Goal: Information Seeking & Learning: Learn about a topic

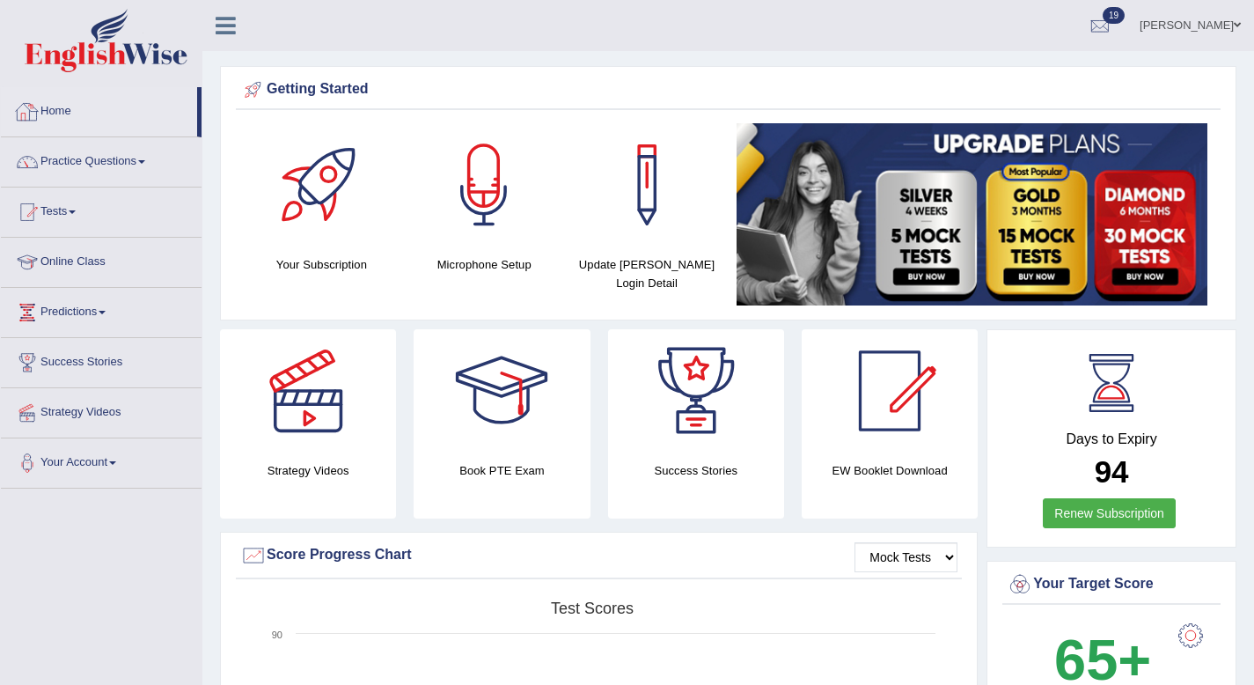
click at [70, 107] on link "Home" at bounding box center [99, 109] width 196 height 44
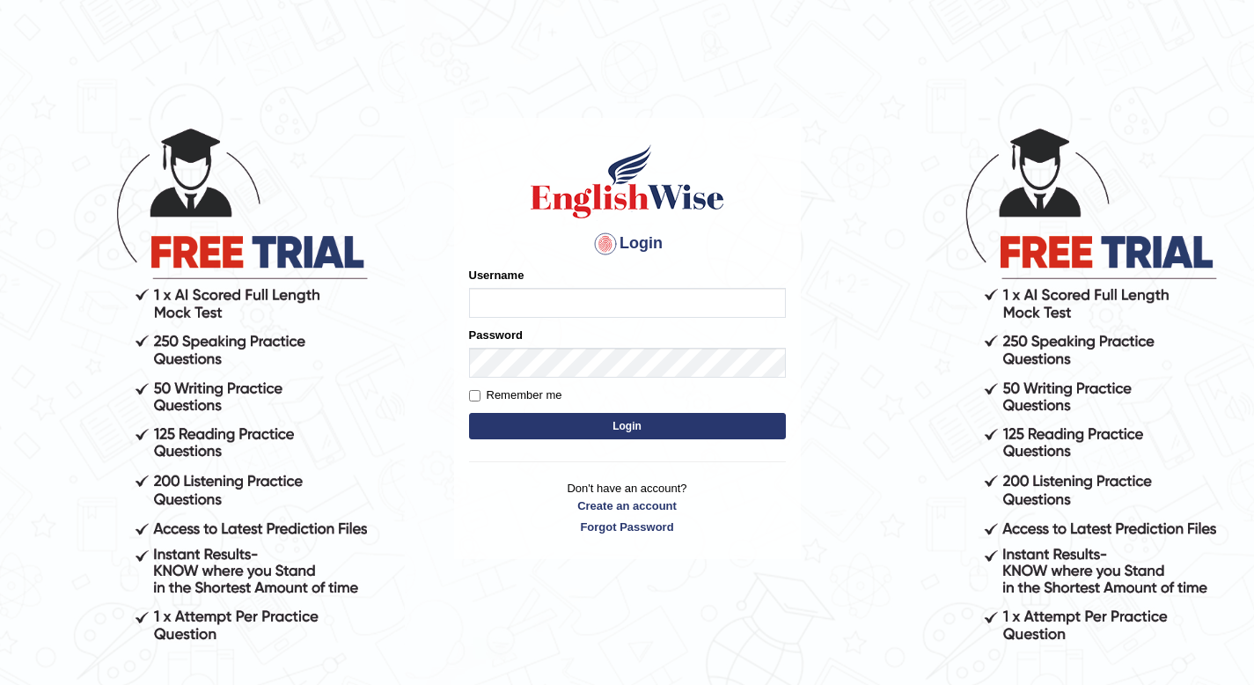
type input "charan_12"
click at [634, 415] on button "Login" at bounding box center [627, 426] width 317 height 26
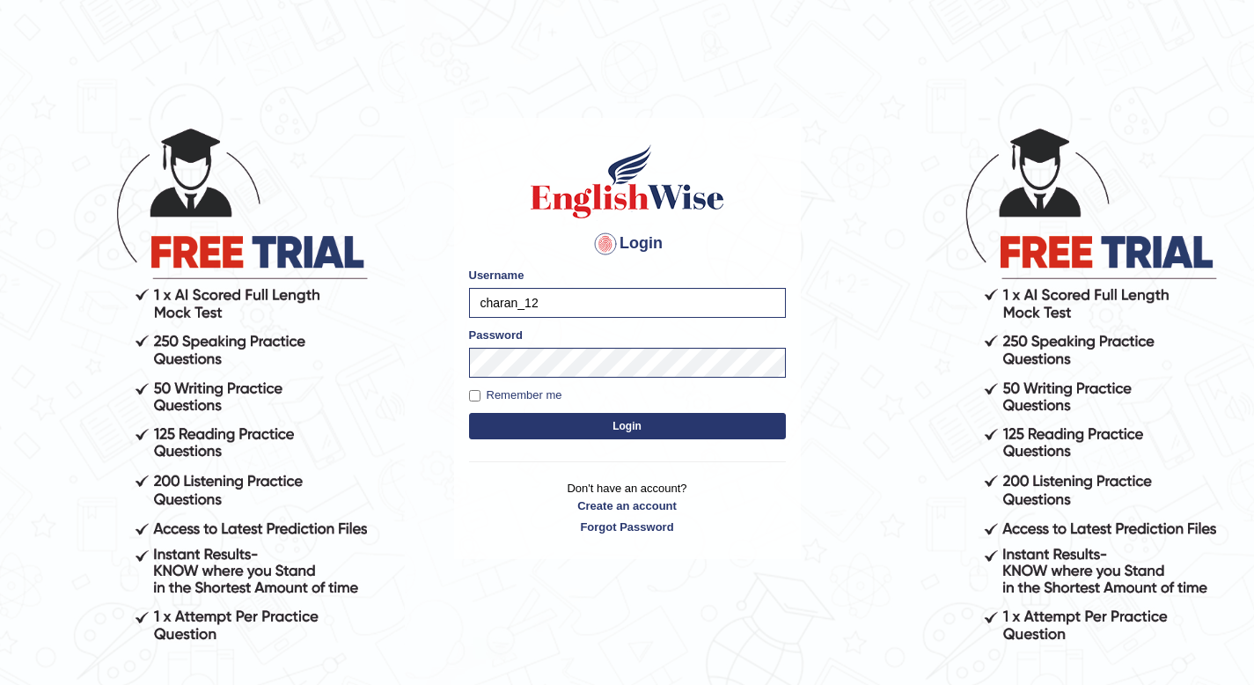
click at [634, 426] on button "Login" at bounding box center [627, 426] width 317 height 26
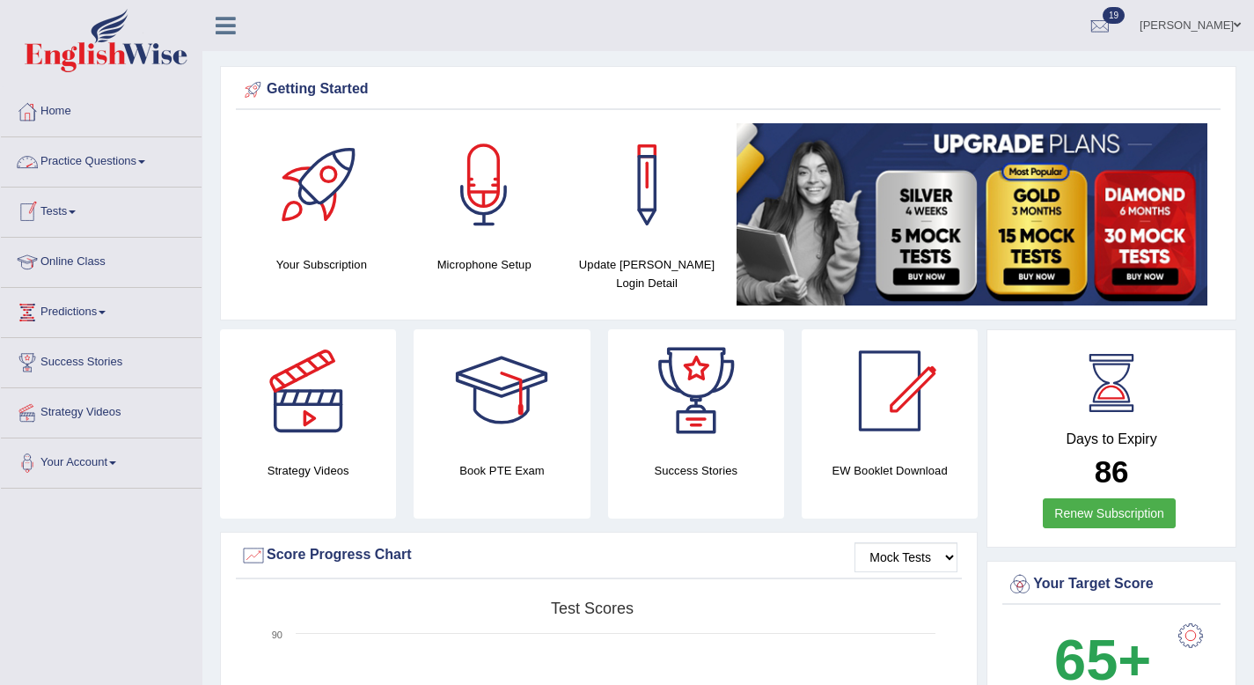
click at [90, 158] on link "Practice Questions" at bounding box center [101, 159] width 201 height 44
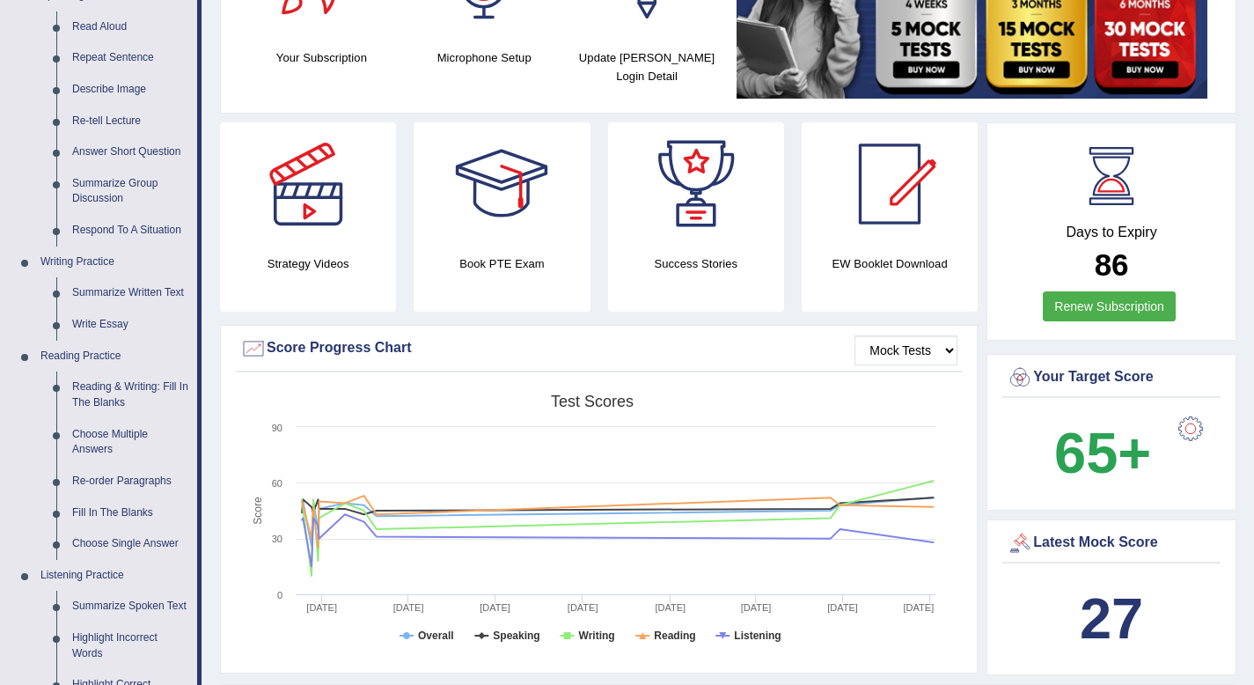
scroll to position [209, 0]
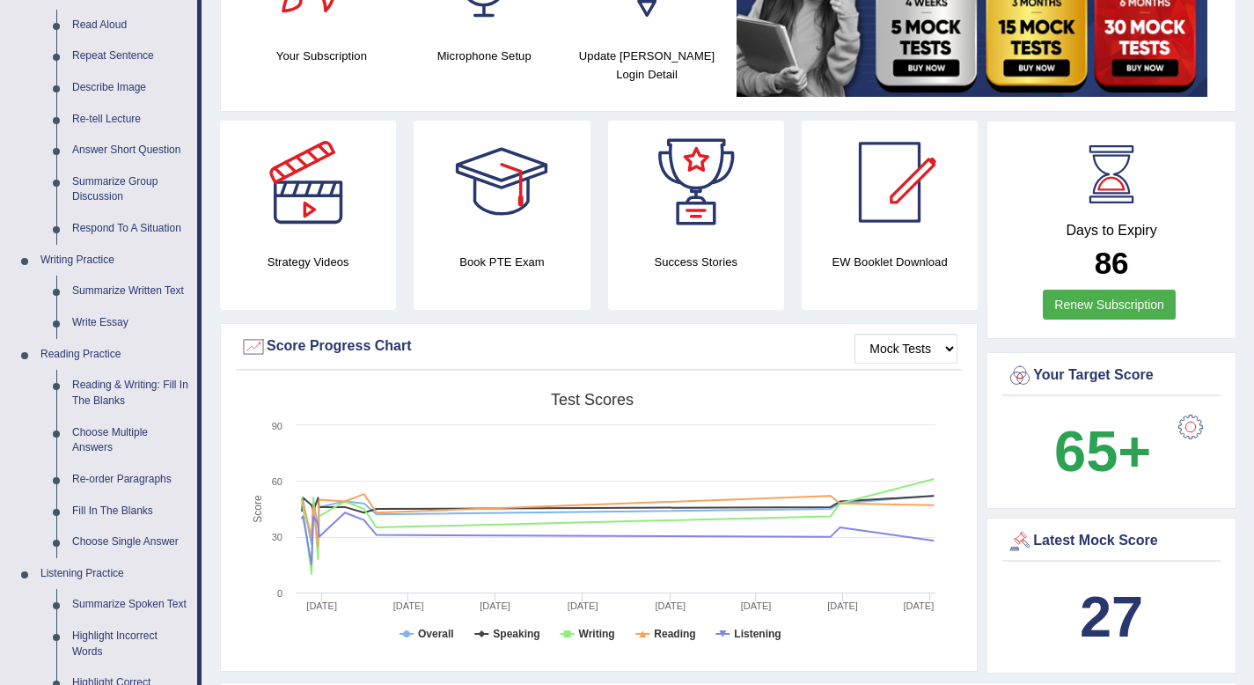
click at [1128, 609] on b "27" at bounding box center [1111, 616] width 63 height 64
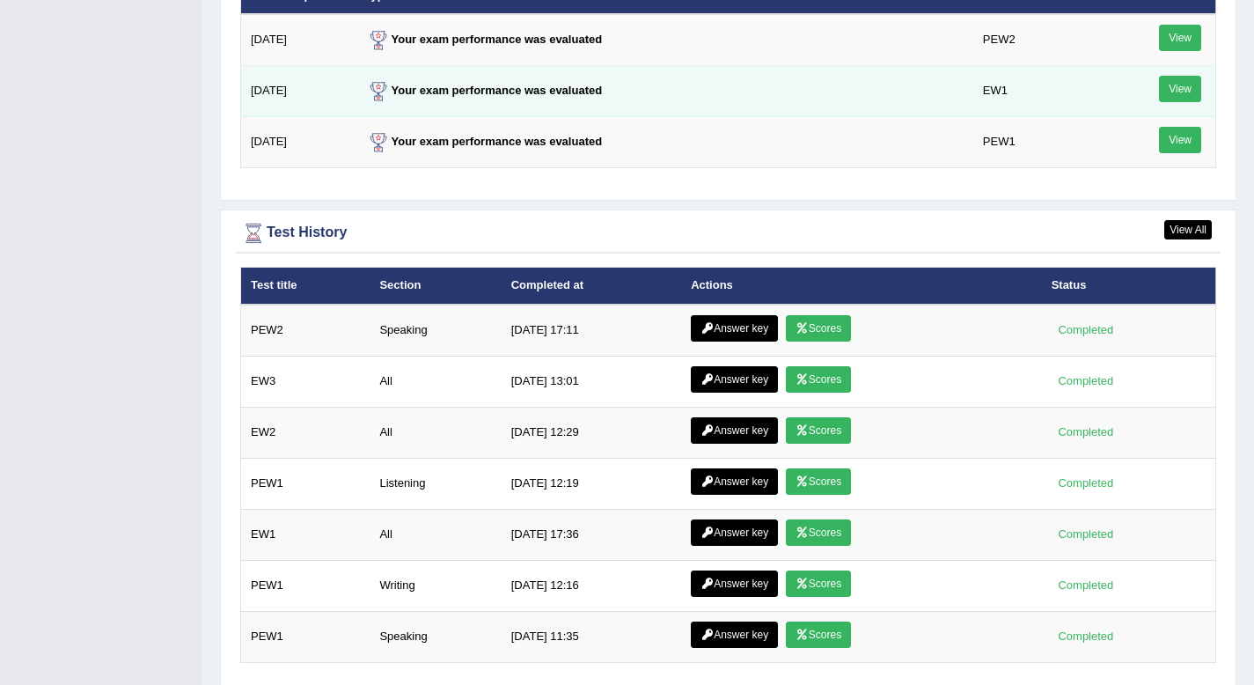
scroll to position [2289, 0]
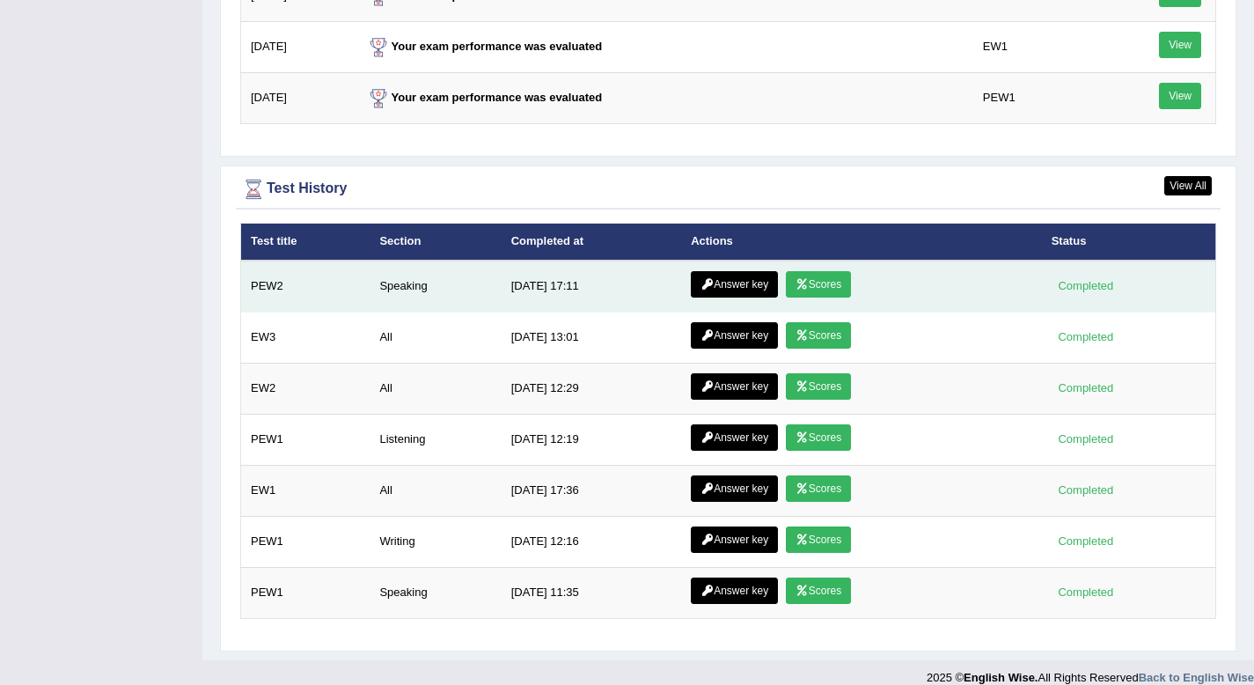
click at [805, 279] on link "Scores" at bounding box center [818, 284] width 65 height 26
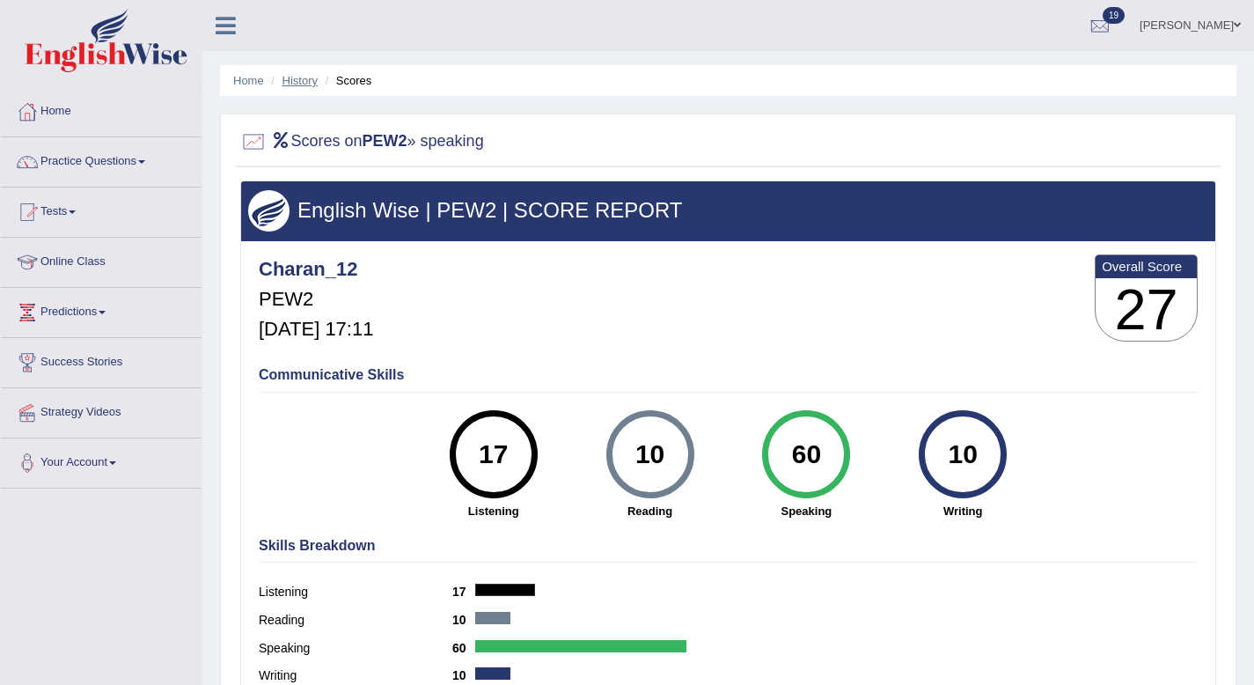
click at [315, 75] on link "History" at bounding box center [299, 80] width 35 height 13
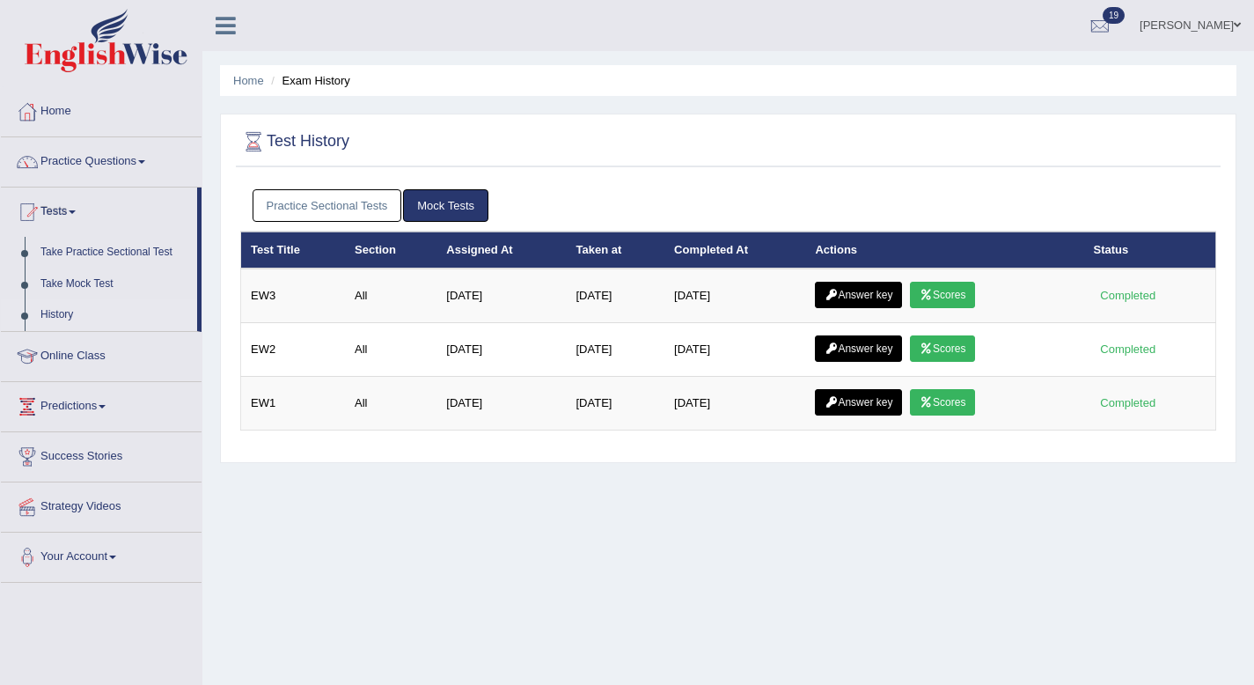
click at [432, 201] on link "Mock Tests" at bounding box center [445, 205] width 85 height 33
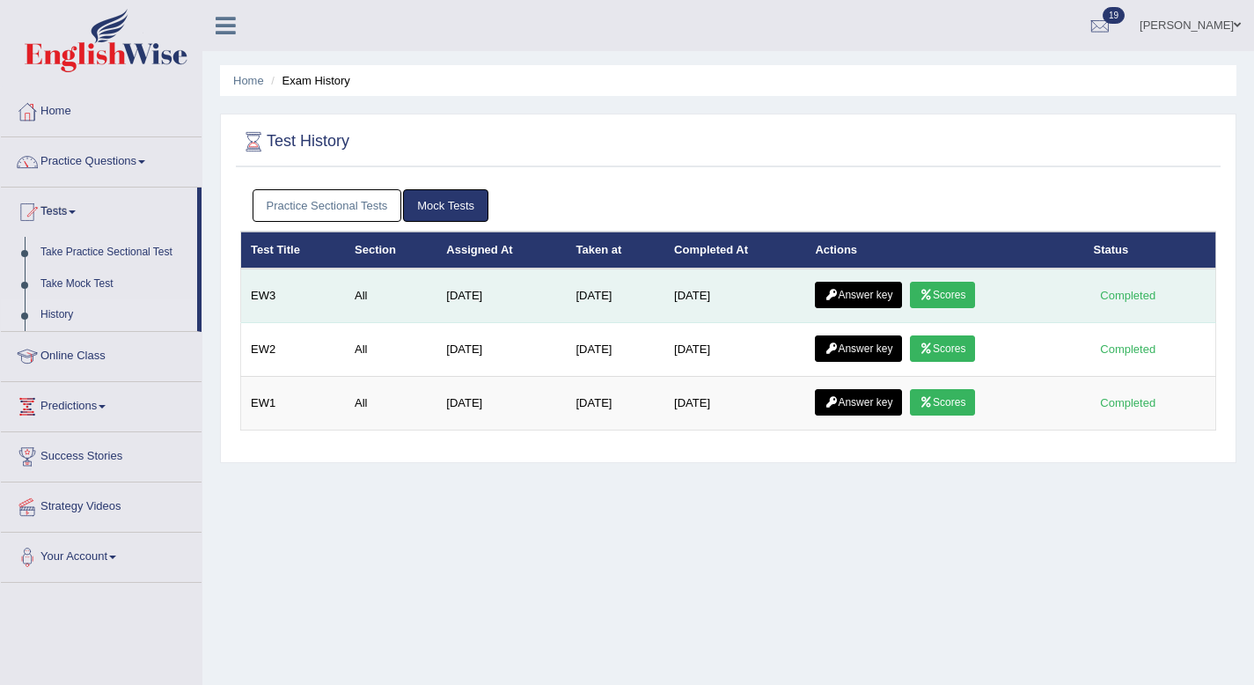
click at [956, 295] on link "Scores" at bounding box center [942, 295] width 65 height 26
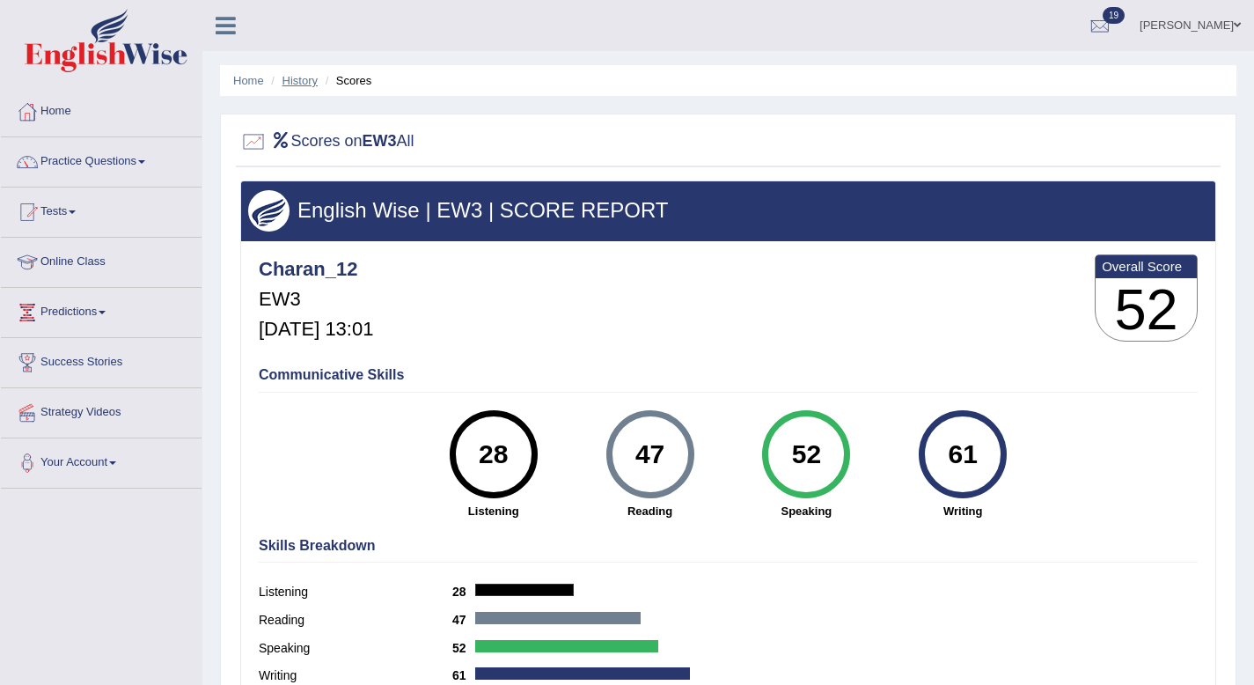
click at [313, 82] on link "History" at bounding box center [299, 80] width 35 height 13
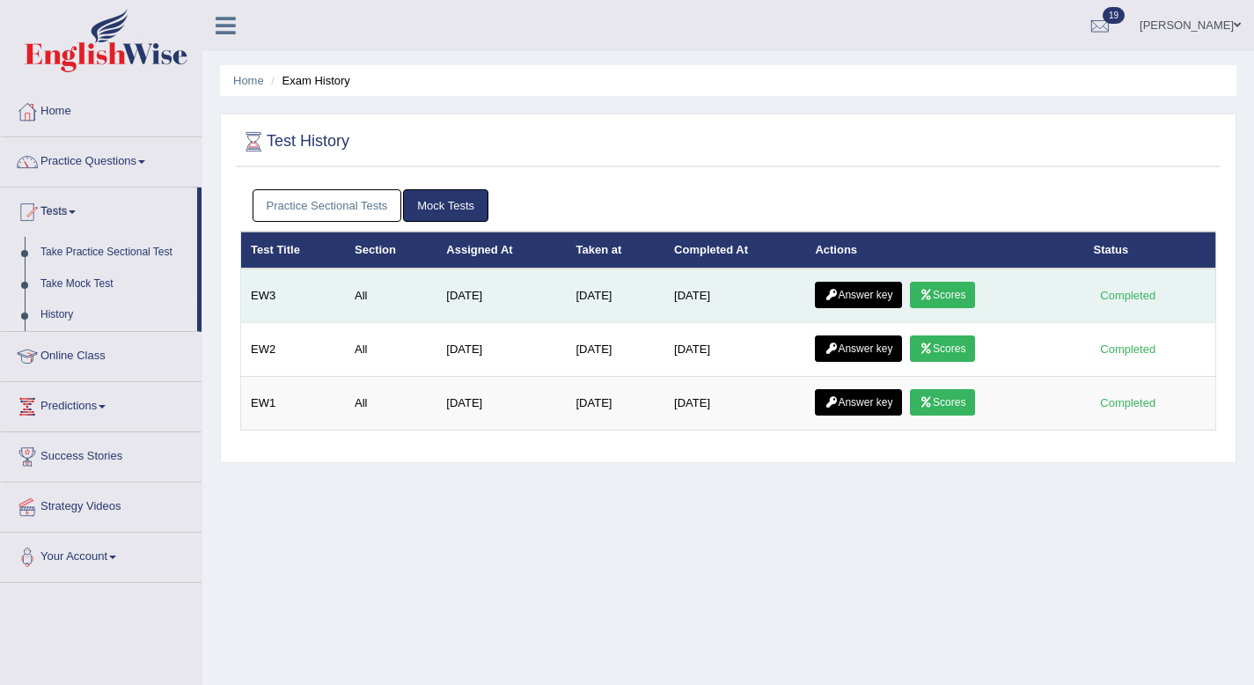
click at [894, 300] on link "Answer key" at bounding box center [858, 295] width 87 height 26
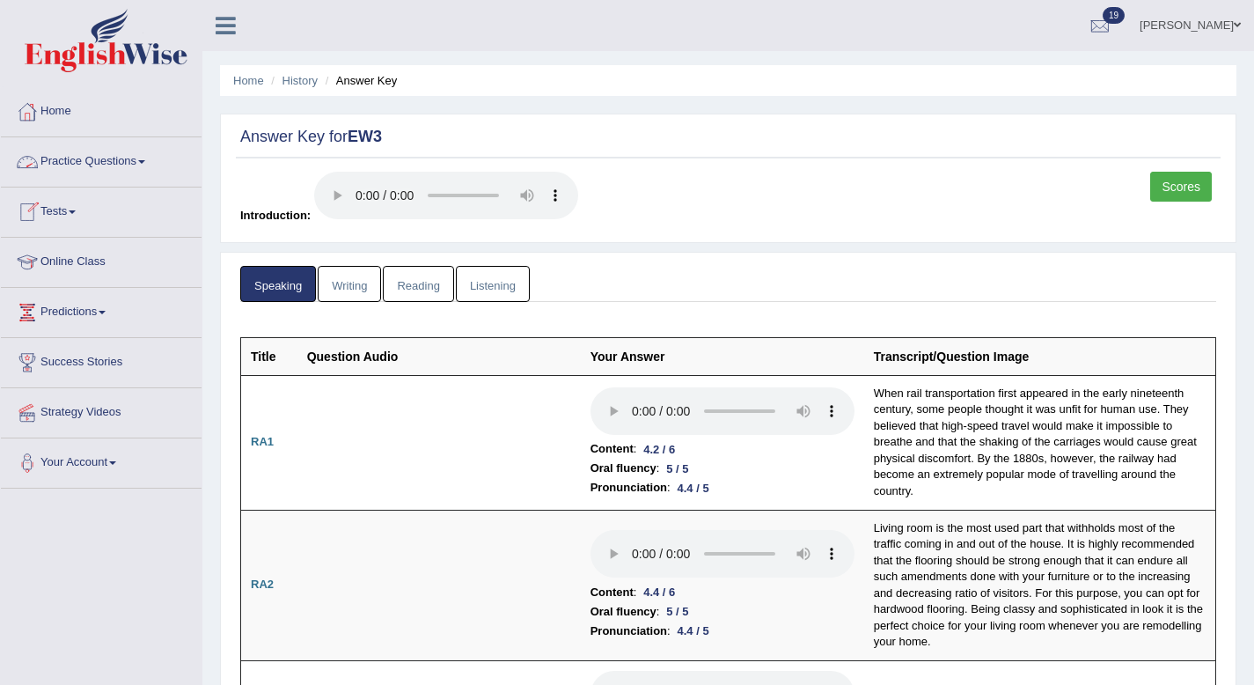
click at [121, 156] on link "Practice Questions" at bounding box center [101, 159] width 201 height 44
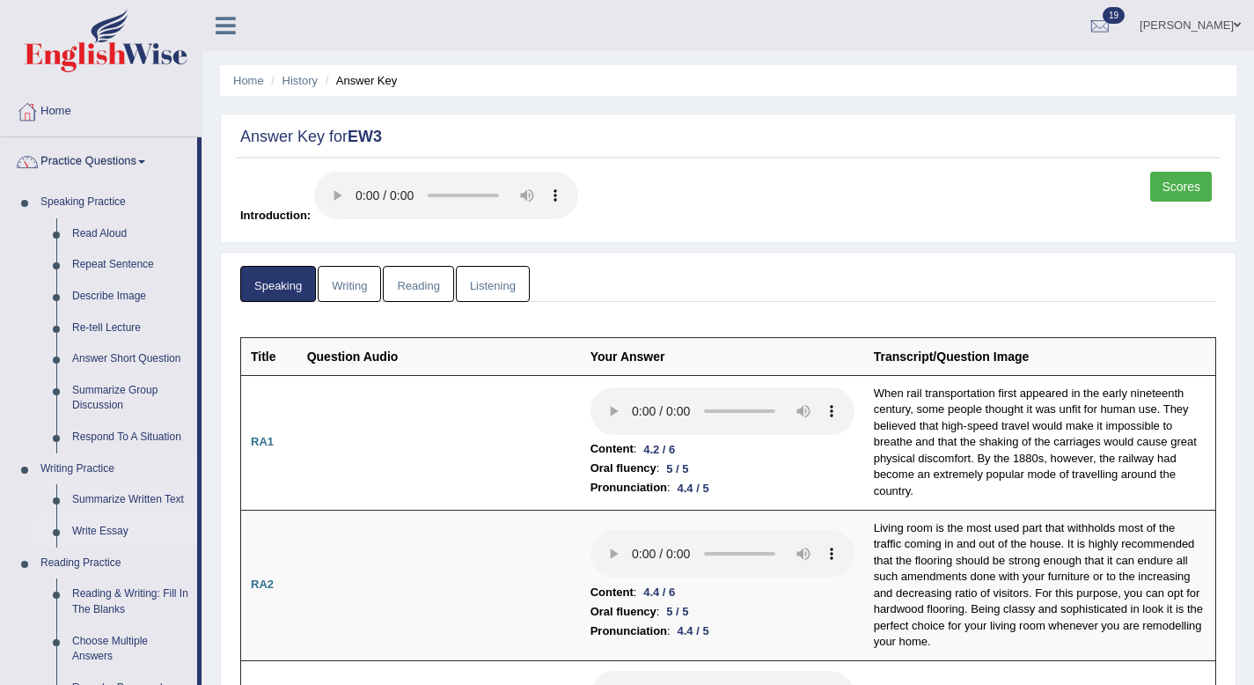
click at [105, 526] on link "Write Essay" at bounding box center [130, 532] width 133 height 32
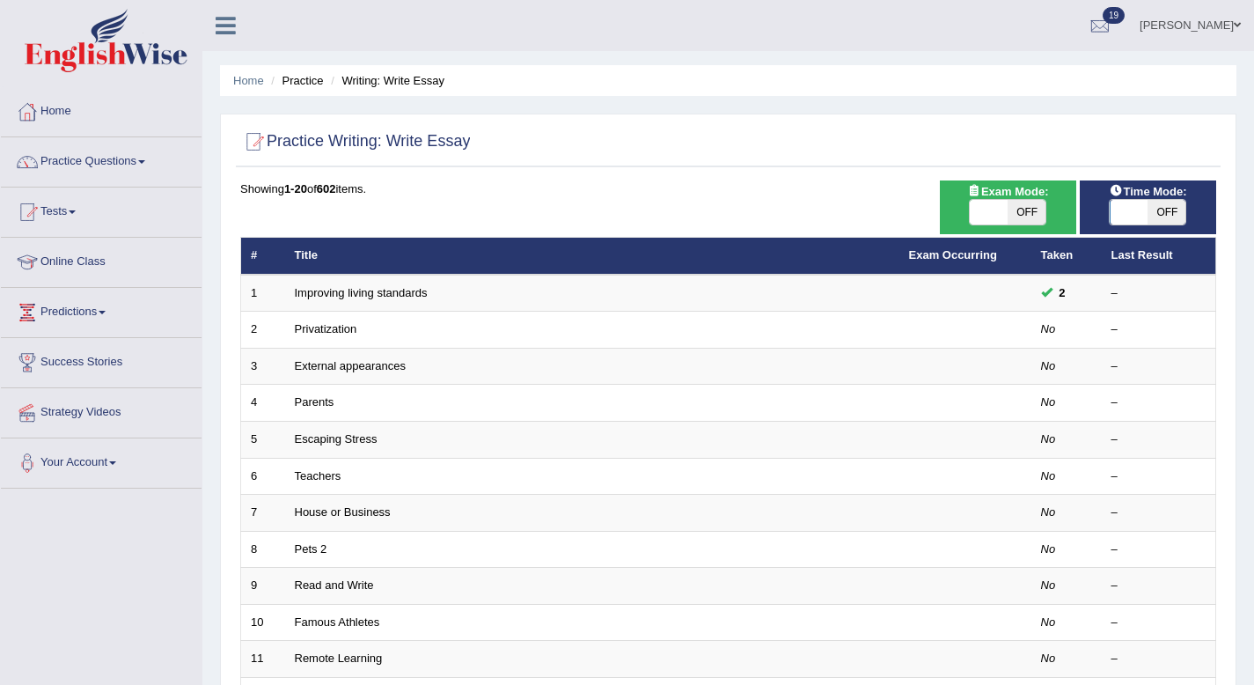
click at [1033, 223] on span "OFF" at bounding box center [1026, 212] width 38 height 25
checkbox input "true"
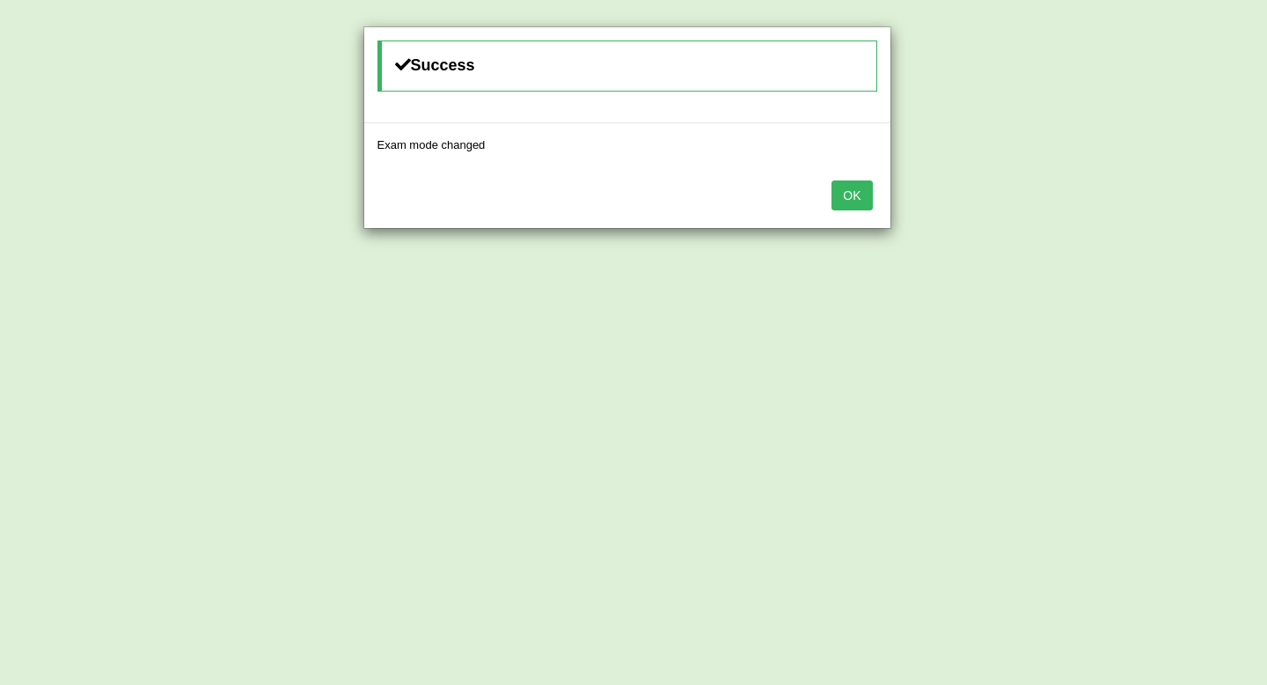
click at [858, 204] on button "OK" at bounding box center [852, 195] width 40 height 30
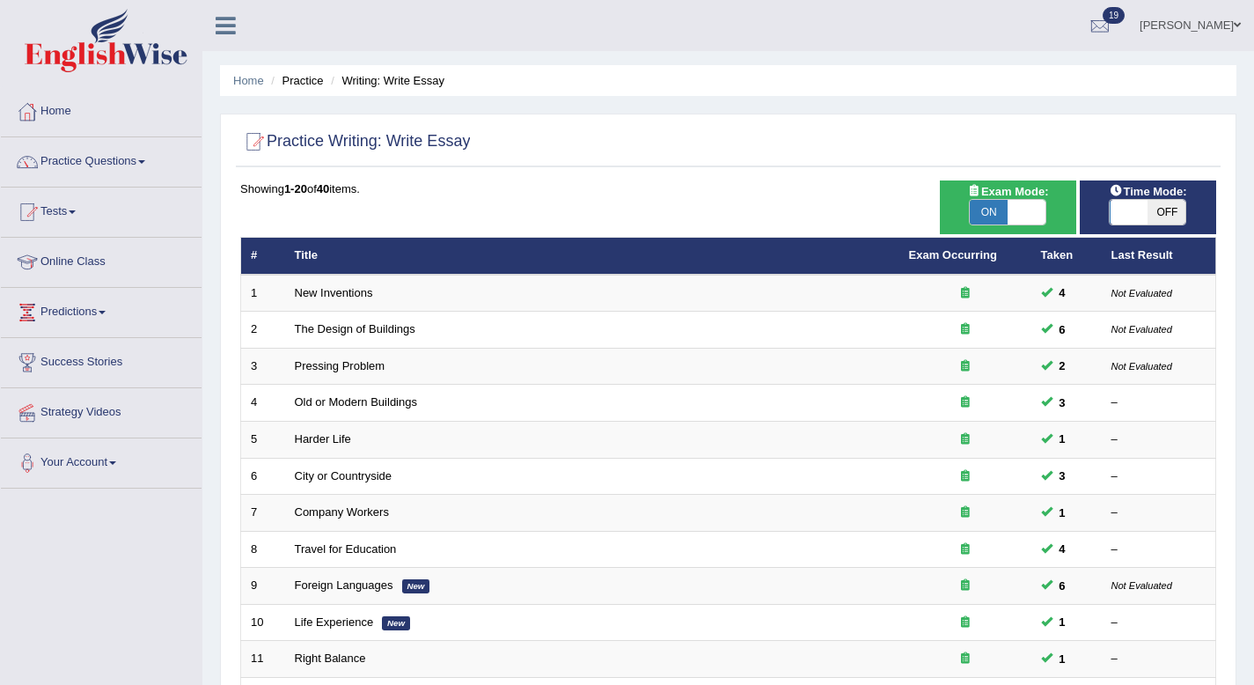
click at [1152, 201] on span "OFF" at bounding box center [1166, 212] width 38 height 25
checkbox input "true"
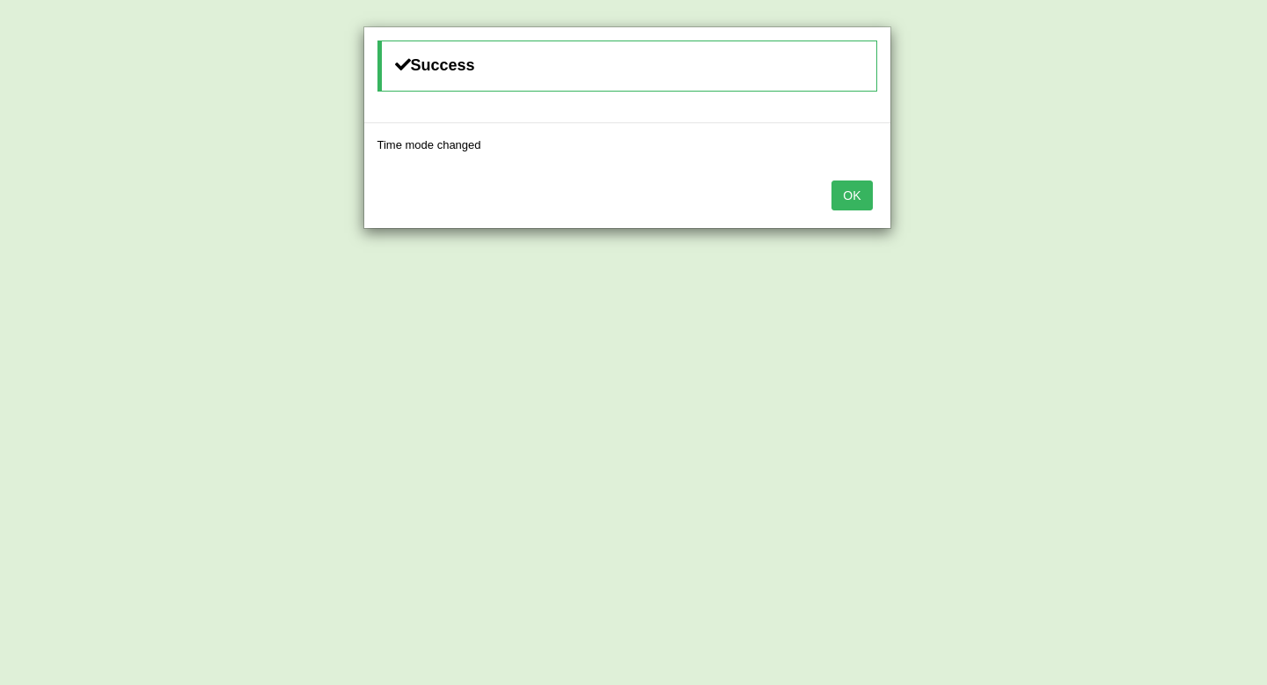
click at [839, 187] on button "OK" at bounding box center [852, 195] width 40 height 30
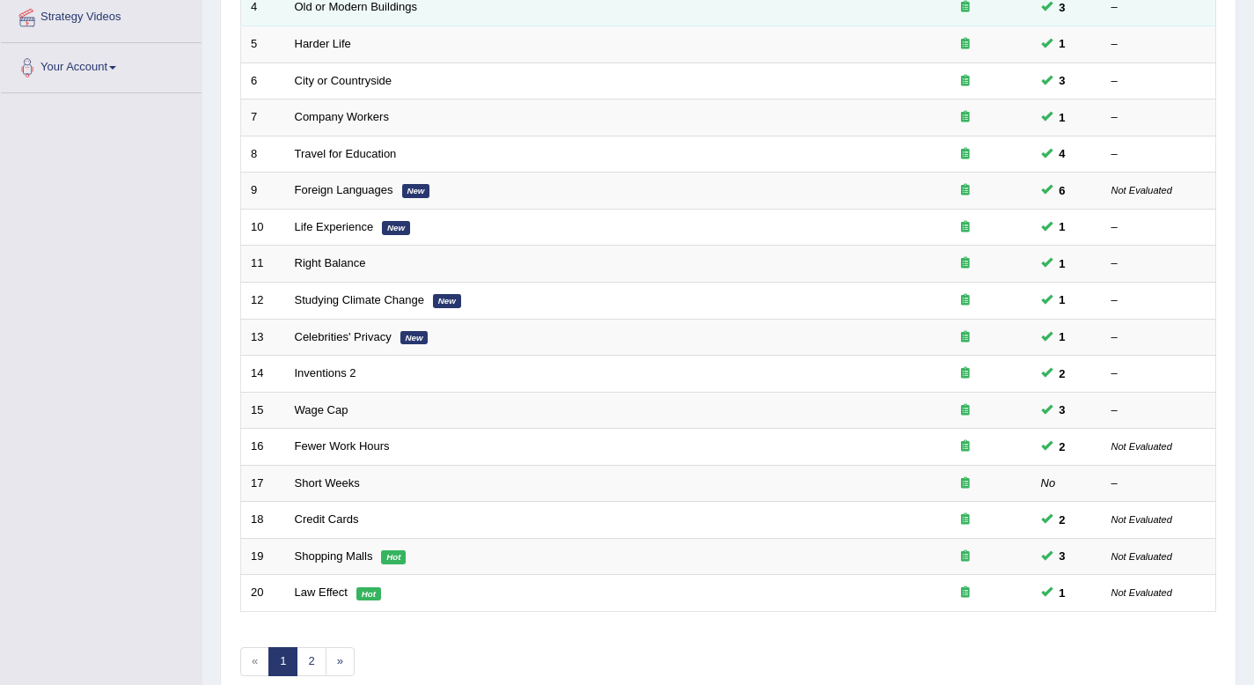
scroll to position [480, 0]
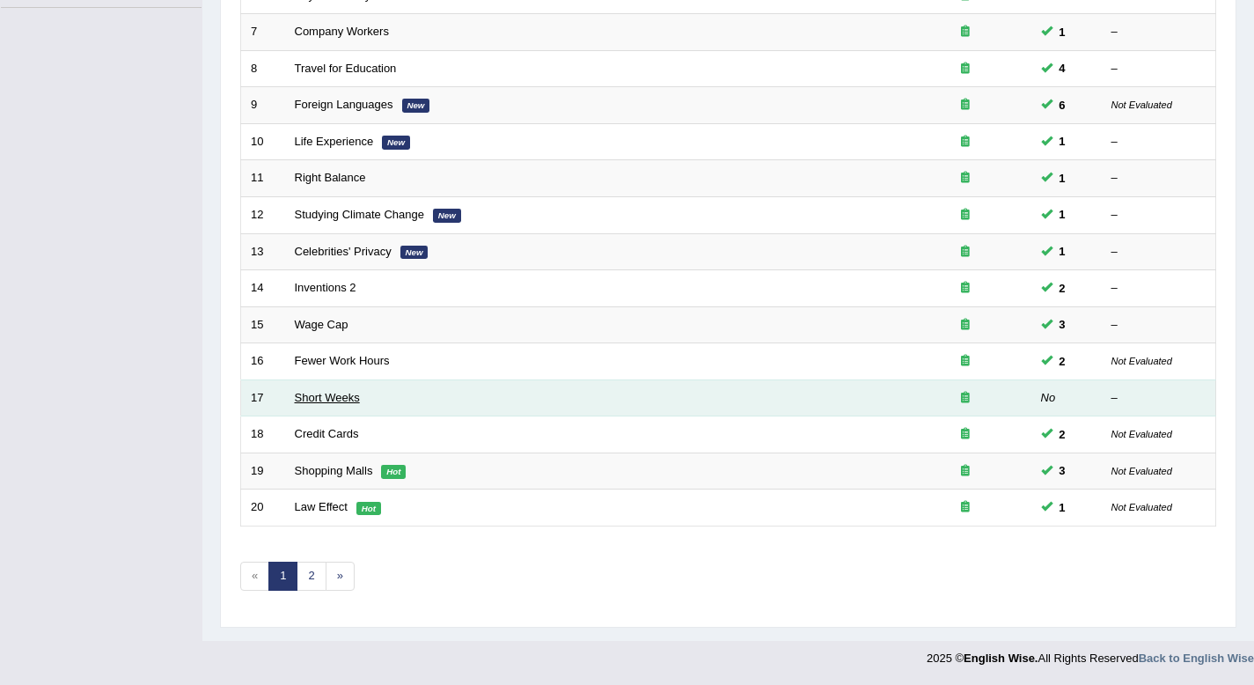
click at [328, 393] on link "Short Weeks" at bounding box center [327, 397] width 65 height 13
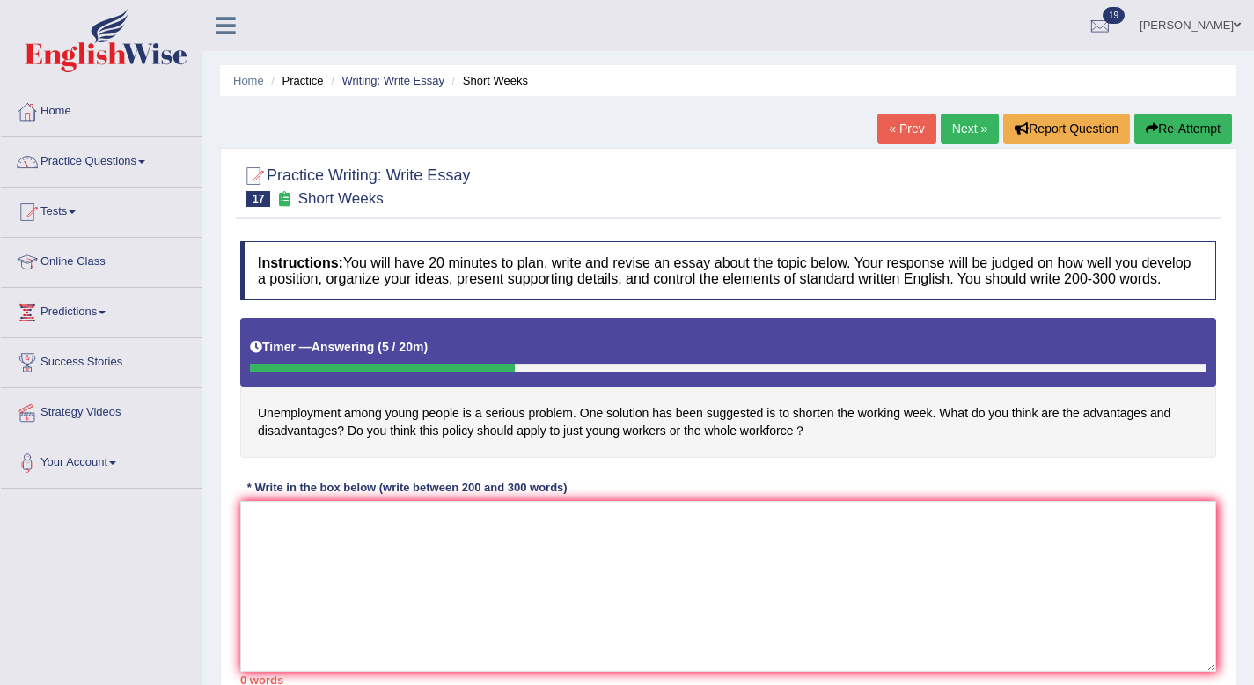
click at [1146, 122] on icon "button" at bounding box center [1152, 128] width 12 height 12
click at [1176, 128] on button "Re-Attempt" at bounding box center [1183, 129] width 98 height 30
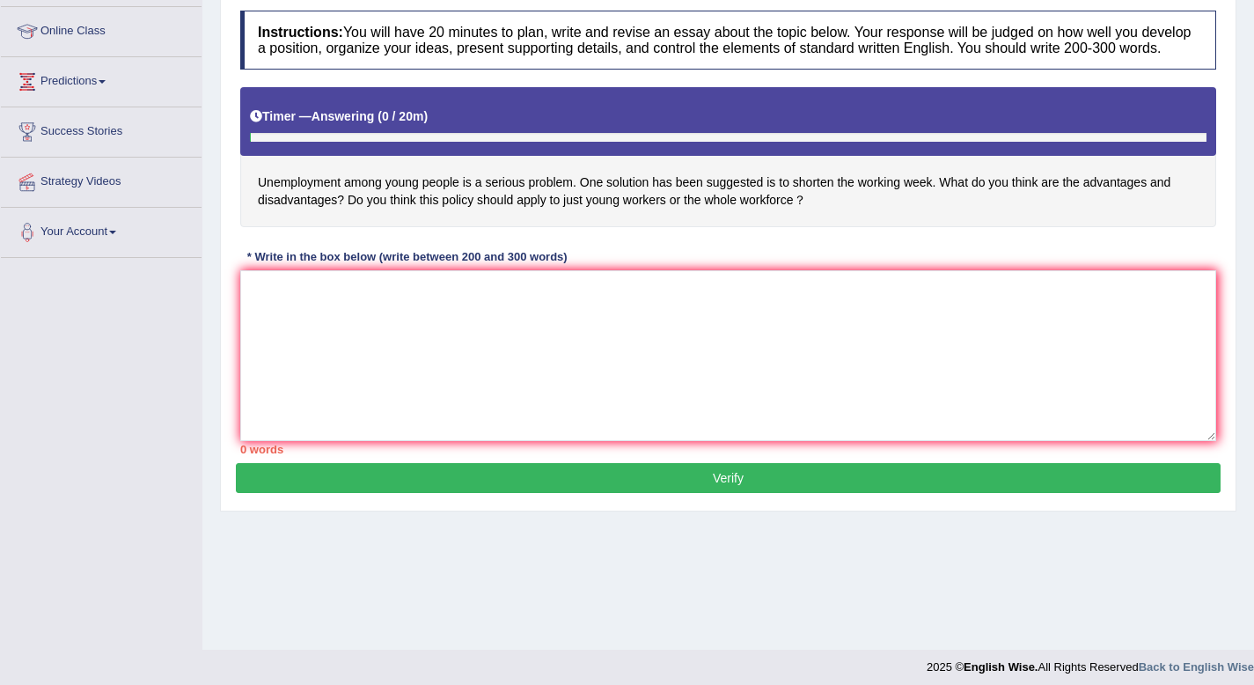
scroll to position [239, 0]
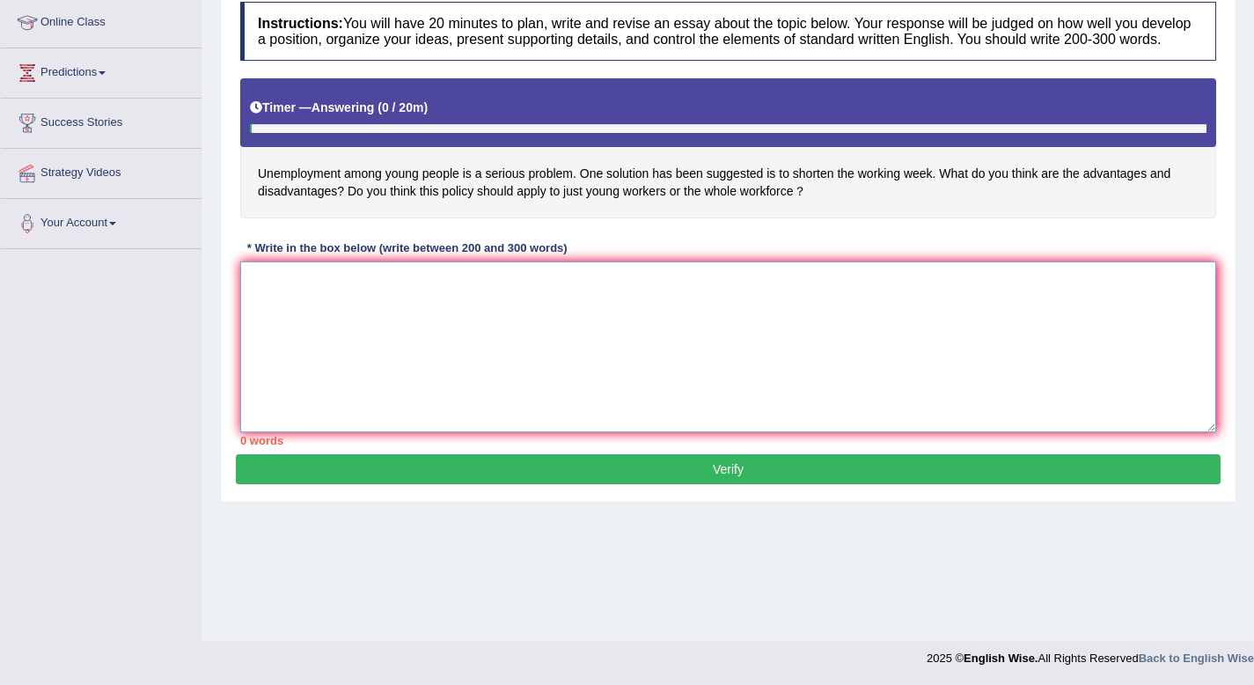
click at [703, 332] on textarea at bounding box center [728, 346] width 976 height 171
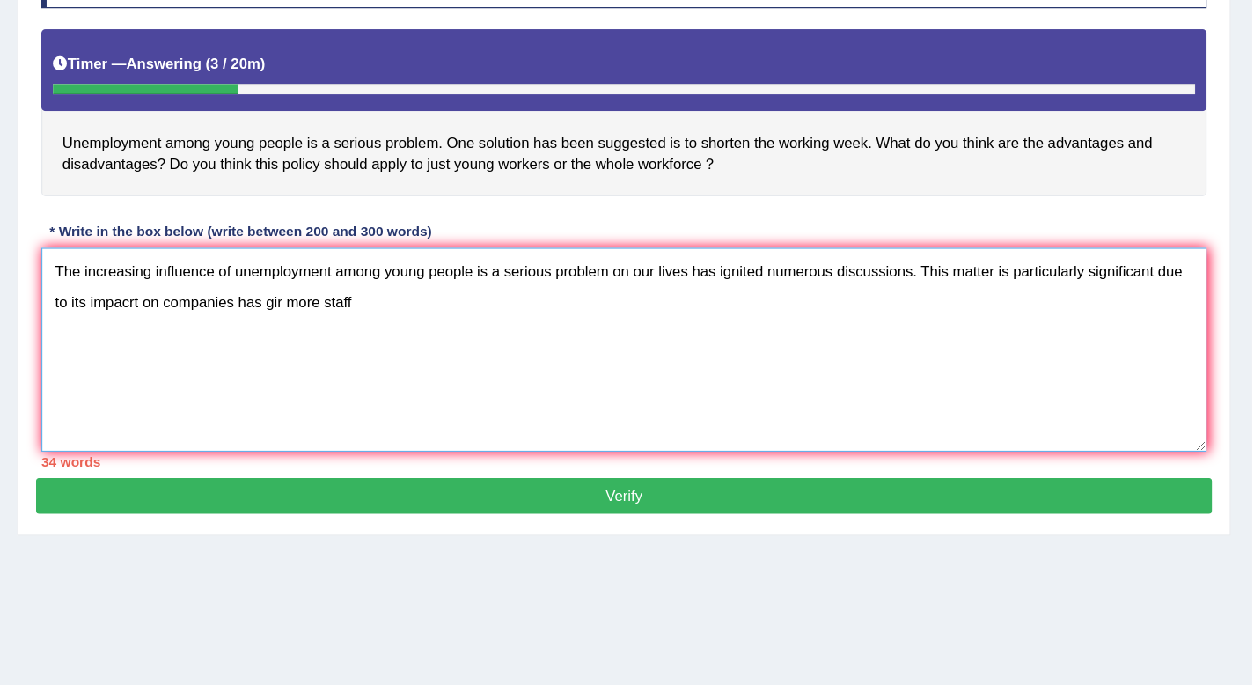
click at [444, 321] on textarea "The increasing influence of unemployment among young people is a serious proble…" at bounding box center [728, 346] width 976 height 171
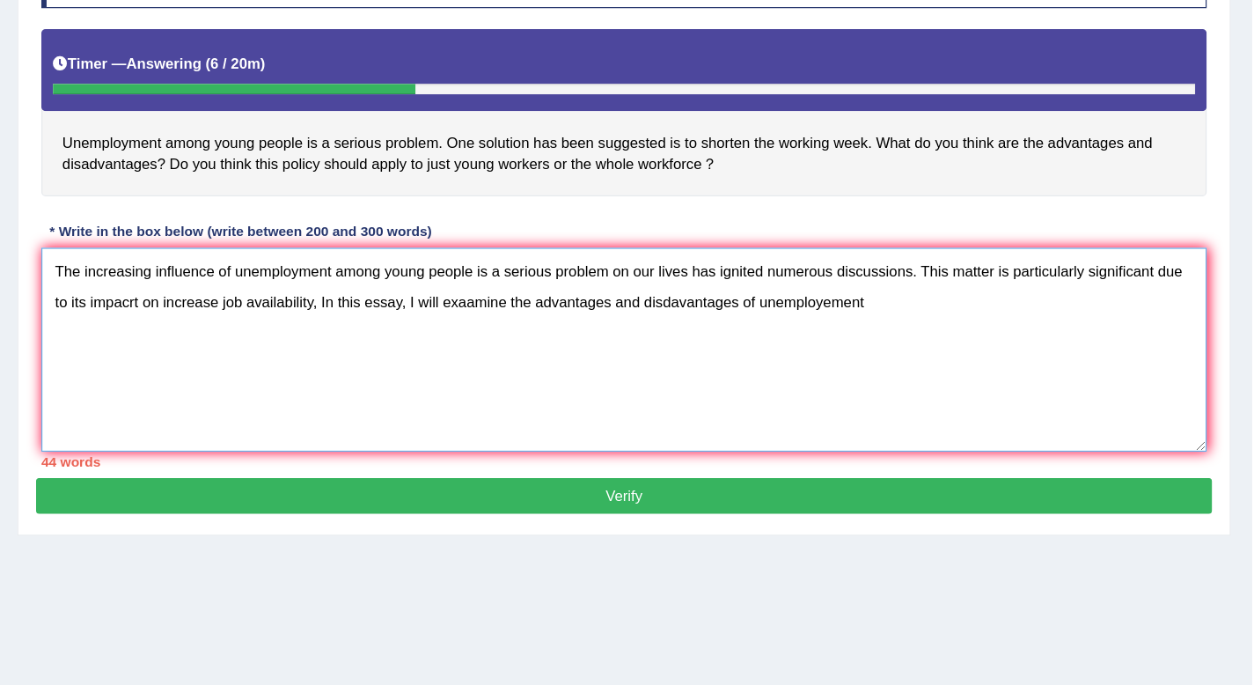
click at [929, 330] on textarea "The increasing influence of unemployment among young people is a serious proble…" at bounding box center [728, 346] width 976 height 171
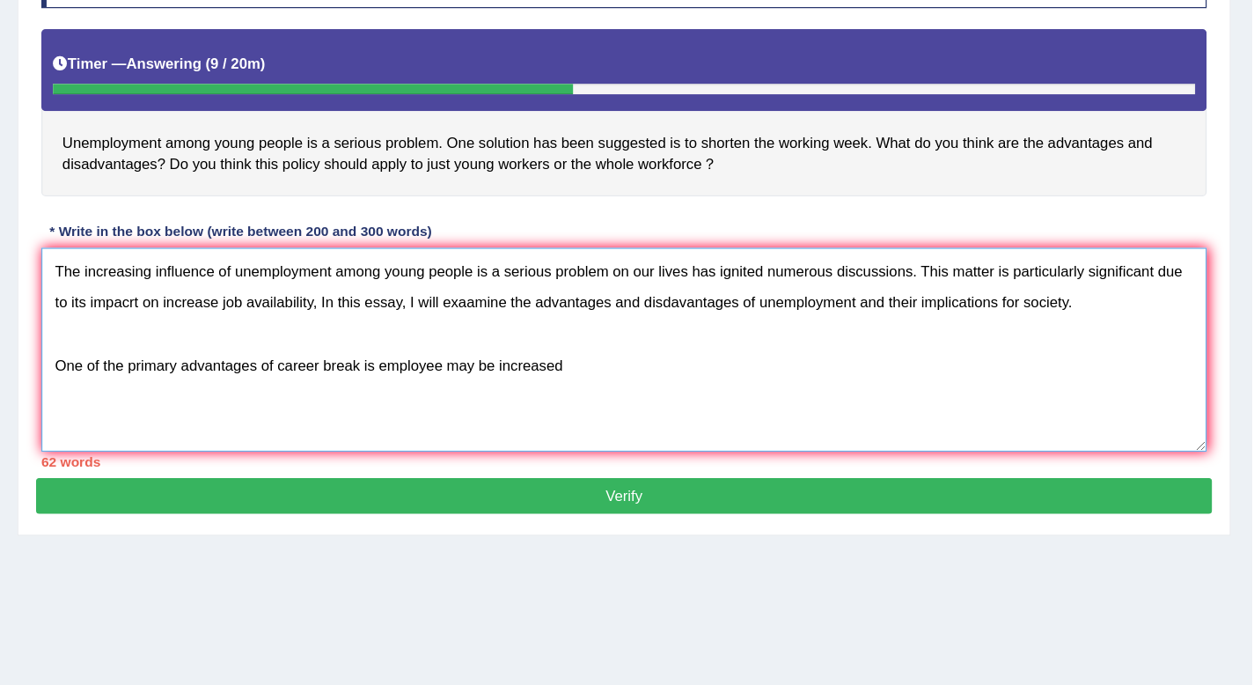
click at [621, 377] on textarea "The increasing influence of unemployment among young people is a serious proble…" at bounding box center [728, 346] width 976 height 171
click at [724, 372] on textarea "The increasing influence of unemployment among young people is a serious proble…" at bounding box center [728, 346] width 976 height 171
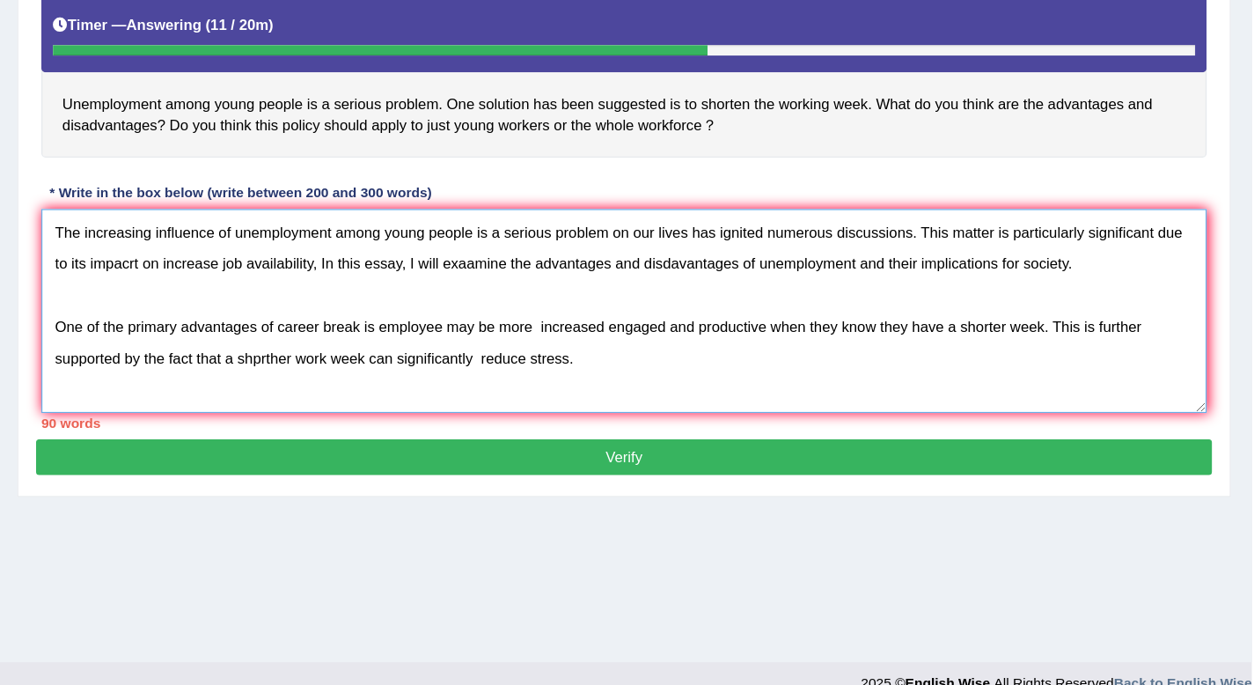
click at [614, 410] on textarea "The increasing influence of unemployment among young people is a serious proble…" at bounding box center [728, 346] width 976 height 171
click at [695, 399] on textarea "The increasing influence of unemployment among young people is a serious proble…" at bounding box center [728, 346] width 976 height 171
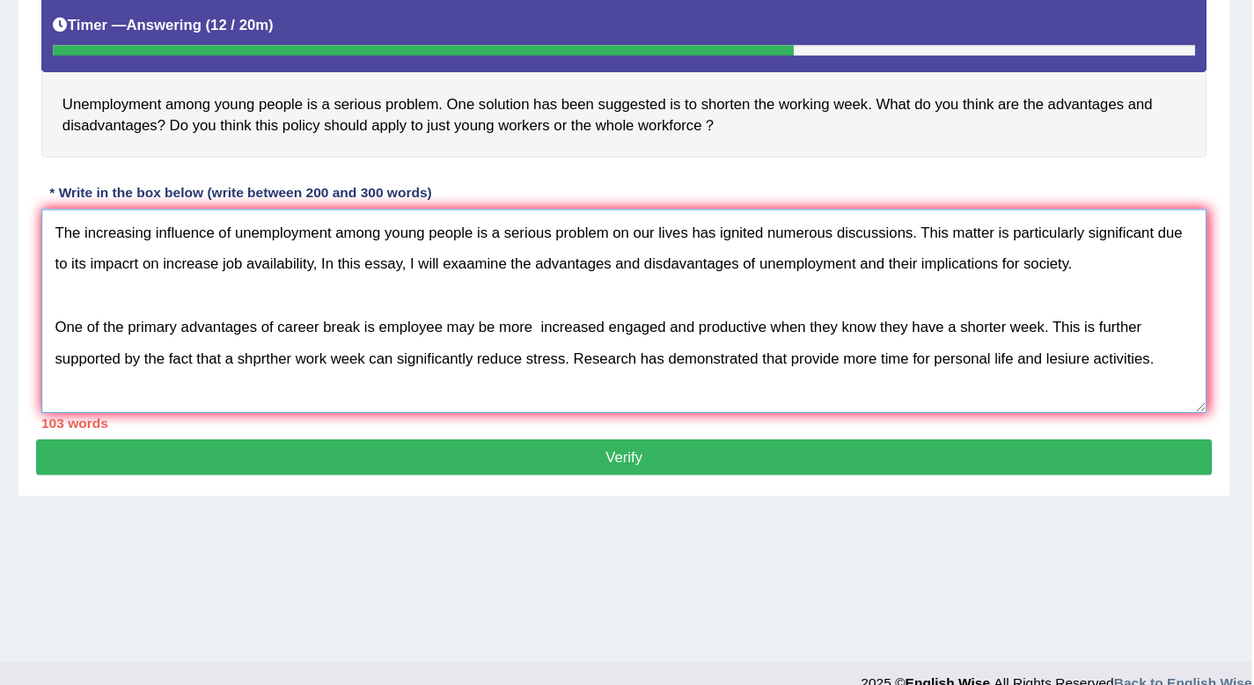
click at [847, 399] on textarea "The increasing influence of unemployment among young people is a serious proble…" at bounding box center [728, 346] width 976 height 171
click at [431, 432] on textarea "The increasing influence of unemployment among young people is a serious proble…" at bounding box center [728, 346] width 976 height 171
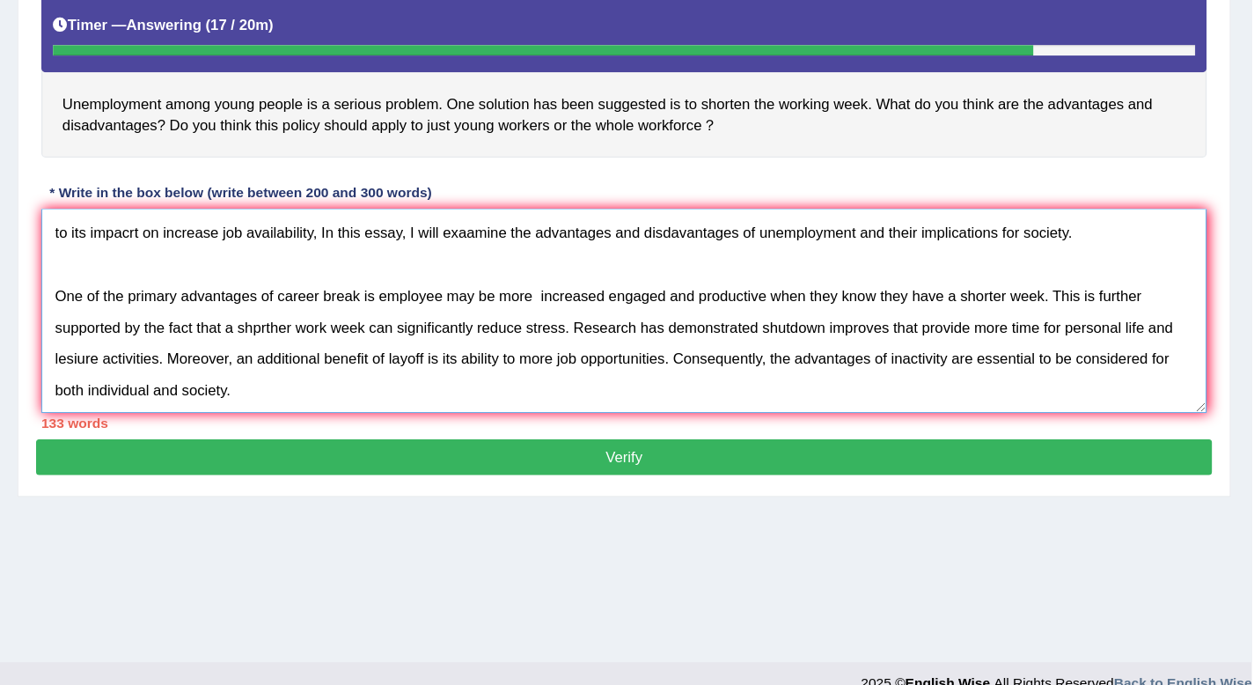
scroll to position [68, 0]
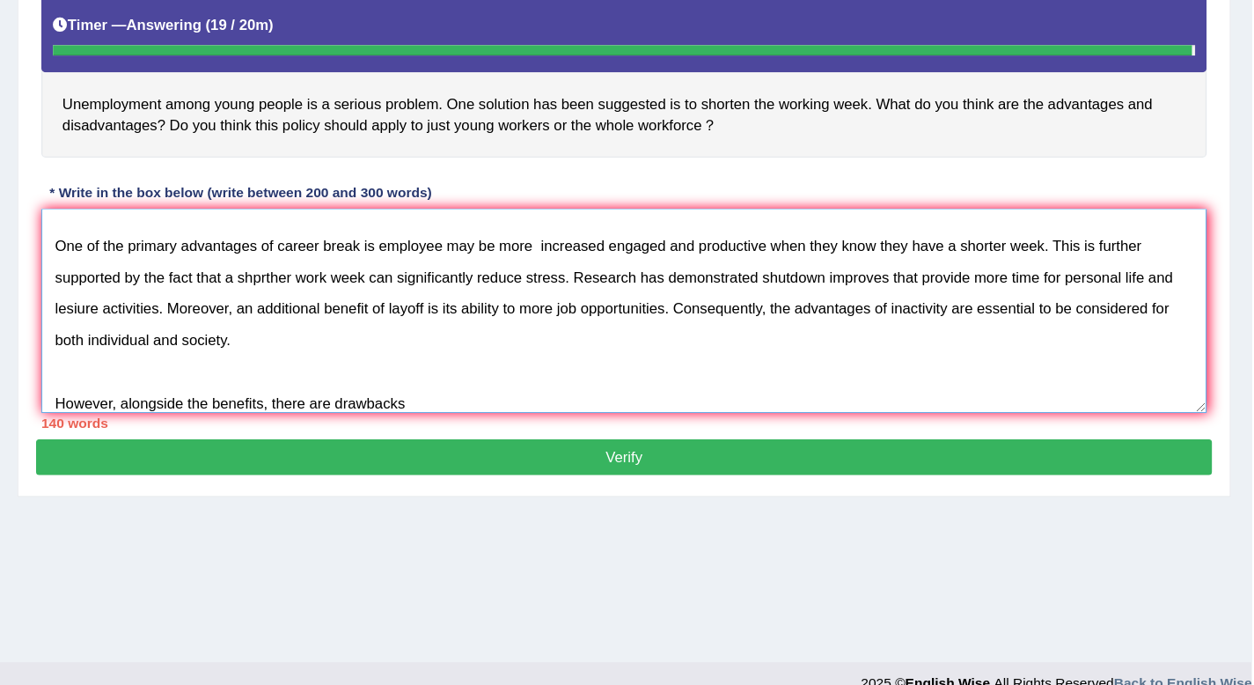
type textarea "The increasing influence of unemployment among young people is a serious proble…"
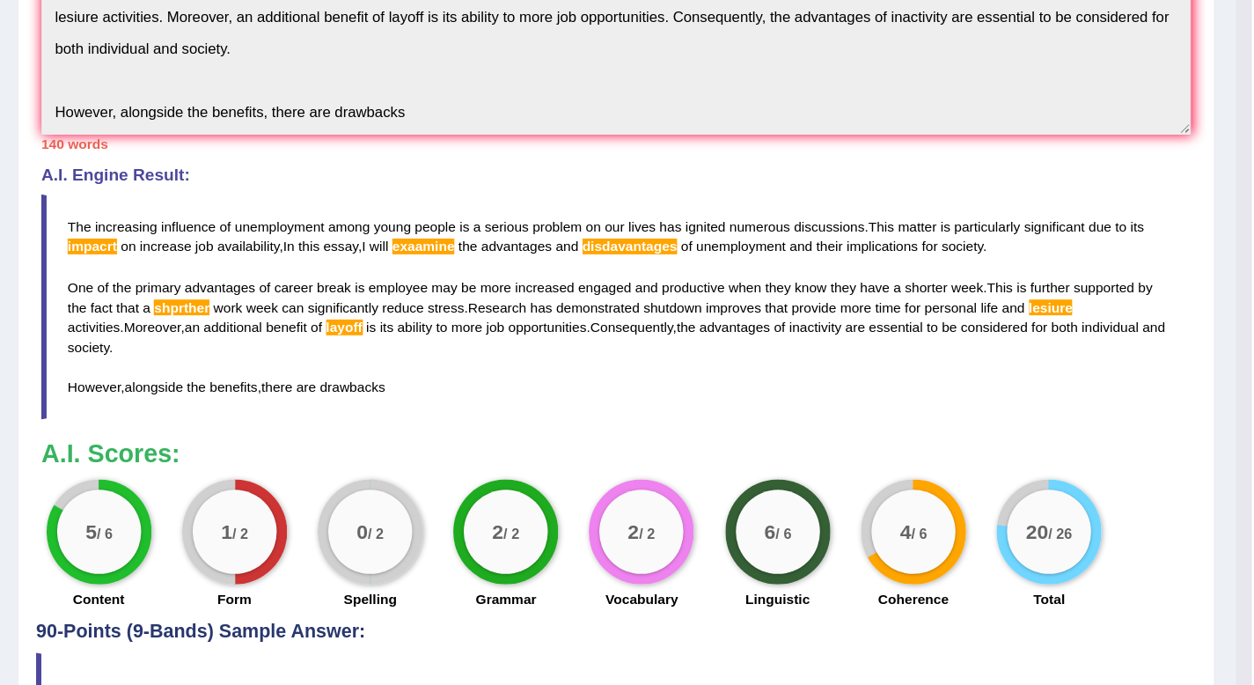
scroll to position [0, 0]
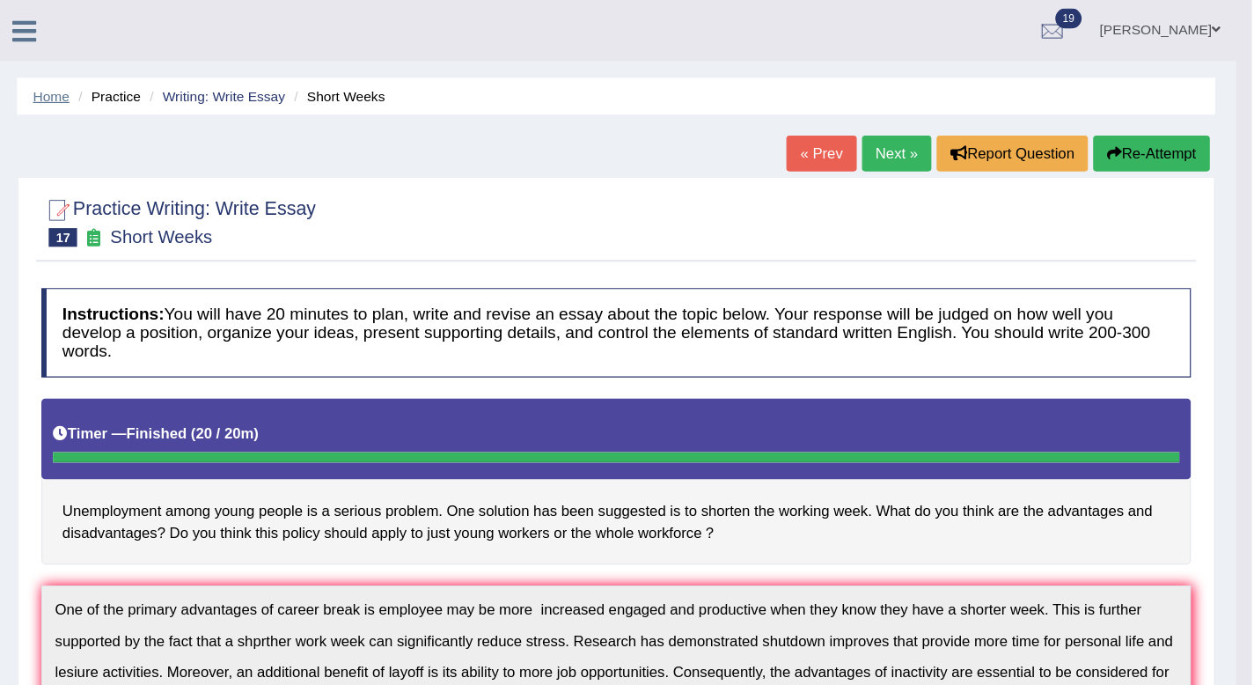
click at [262, 77] on link "Home" at bounding box center [248, 80] width 31 height 13
